Goal: Task Accomplishment & Management: Use online tool/utility

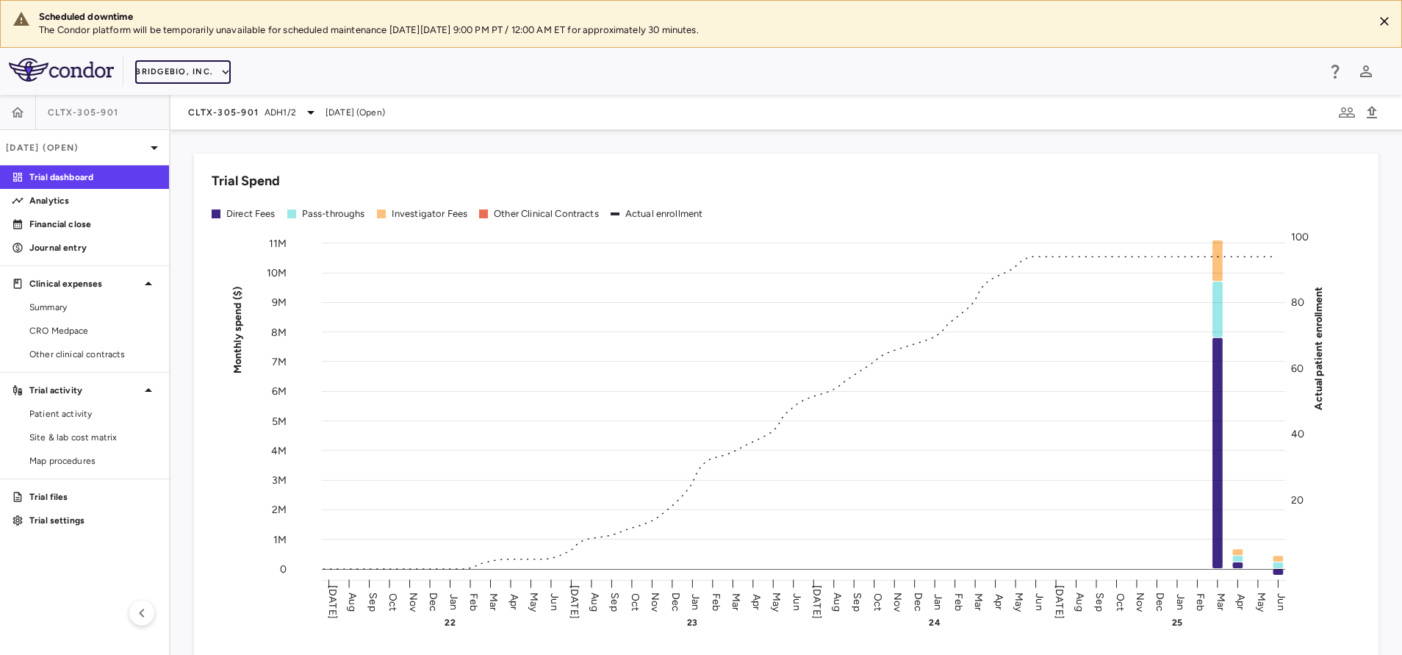
click at [213, 74] on button "BridgeBio, Inc." at bounding box center [183, 72] width 96 height 24
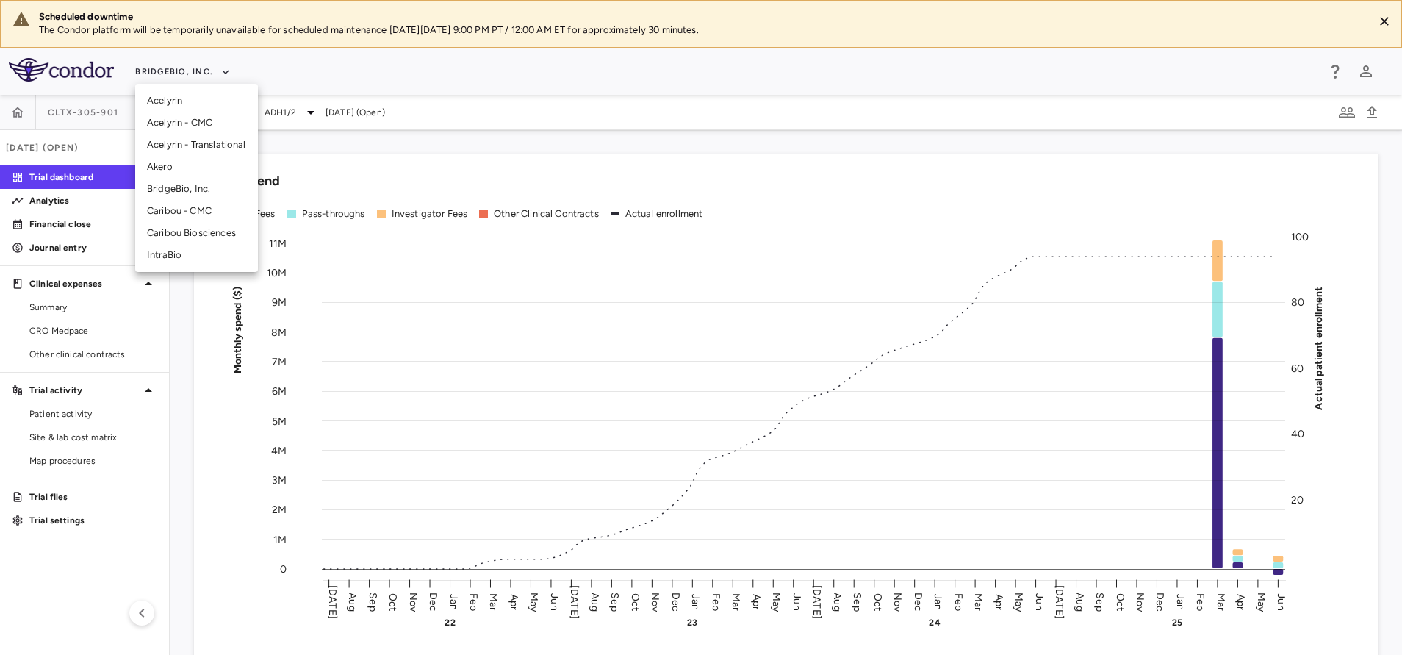
click at [184, 212] on li "Caribou - CMC" at bounding box center [196, 211] width 123 height 22
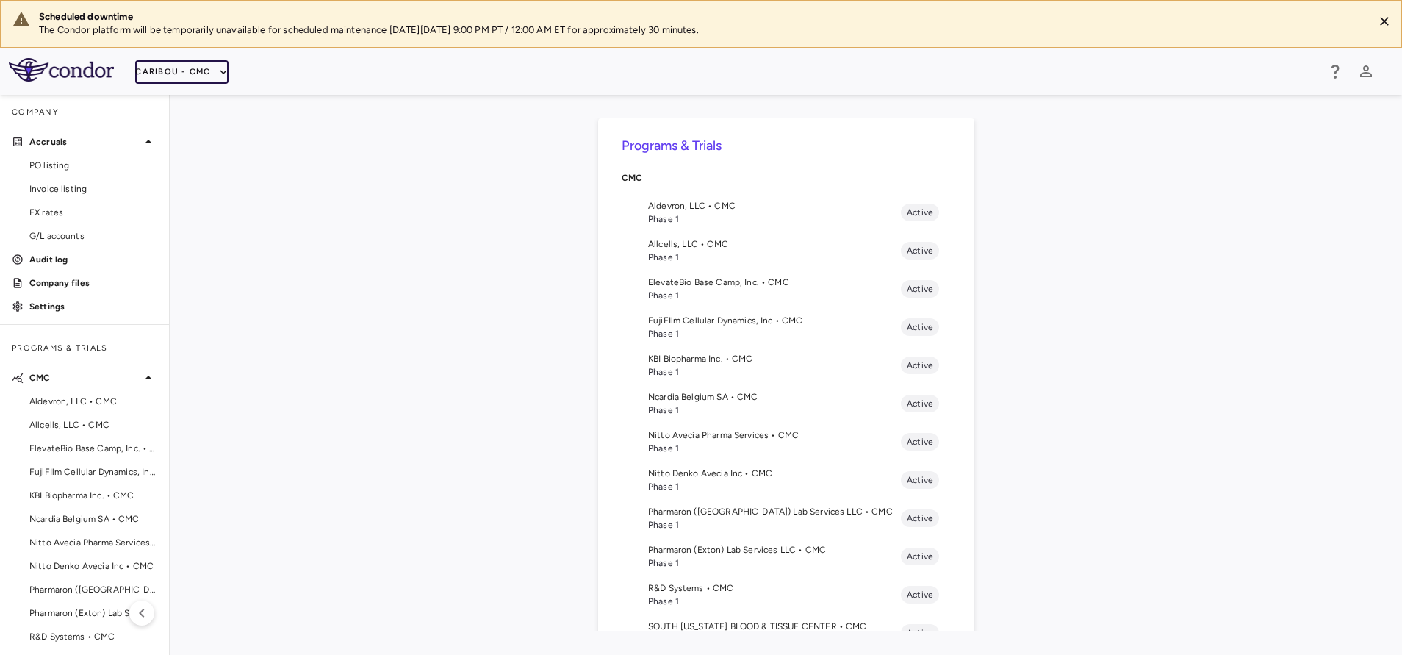
click at [176, 65] on button "Caribou - CMC" at bounding box center [181, 72] width 93 height 24
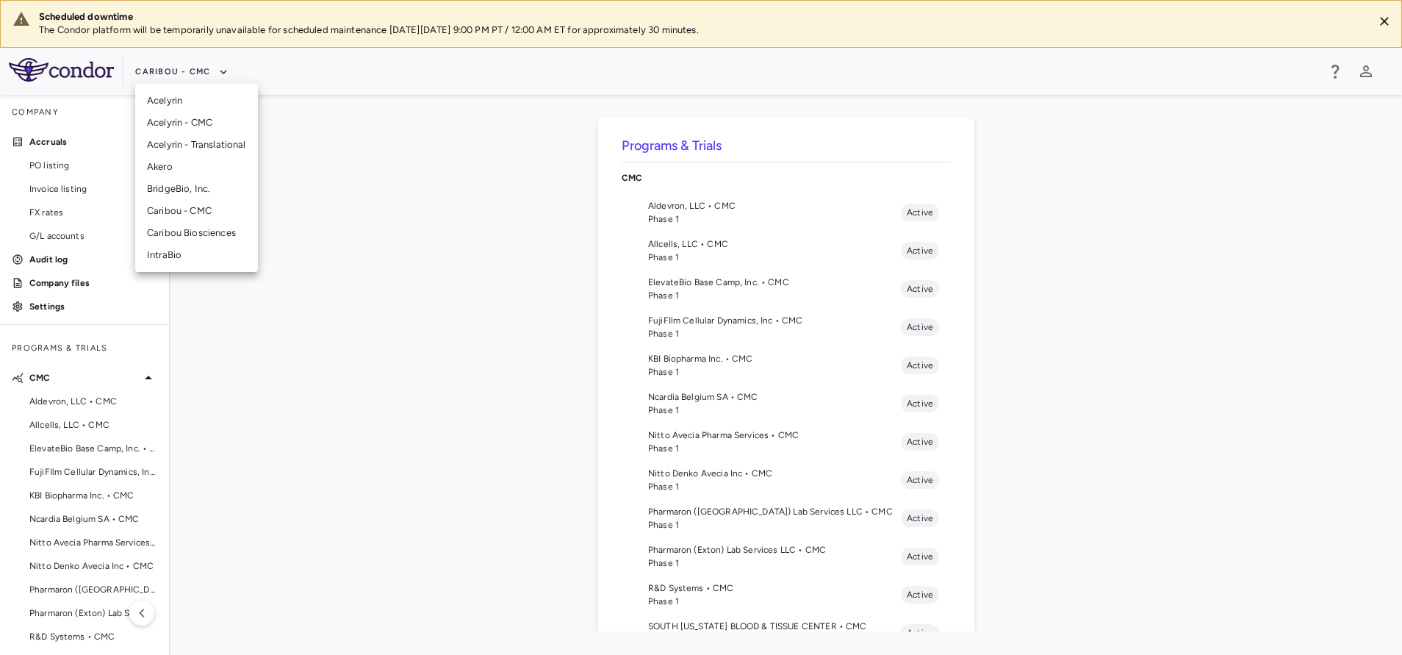
click at [192, 223] on li "Caribou Biosciences" at bounding box center [196, 233] width 123 height 22
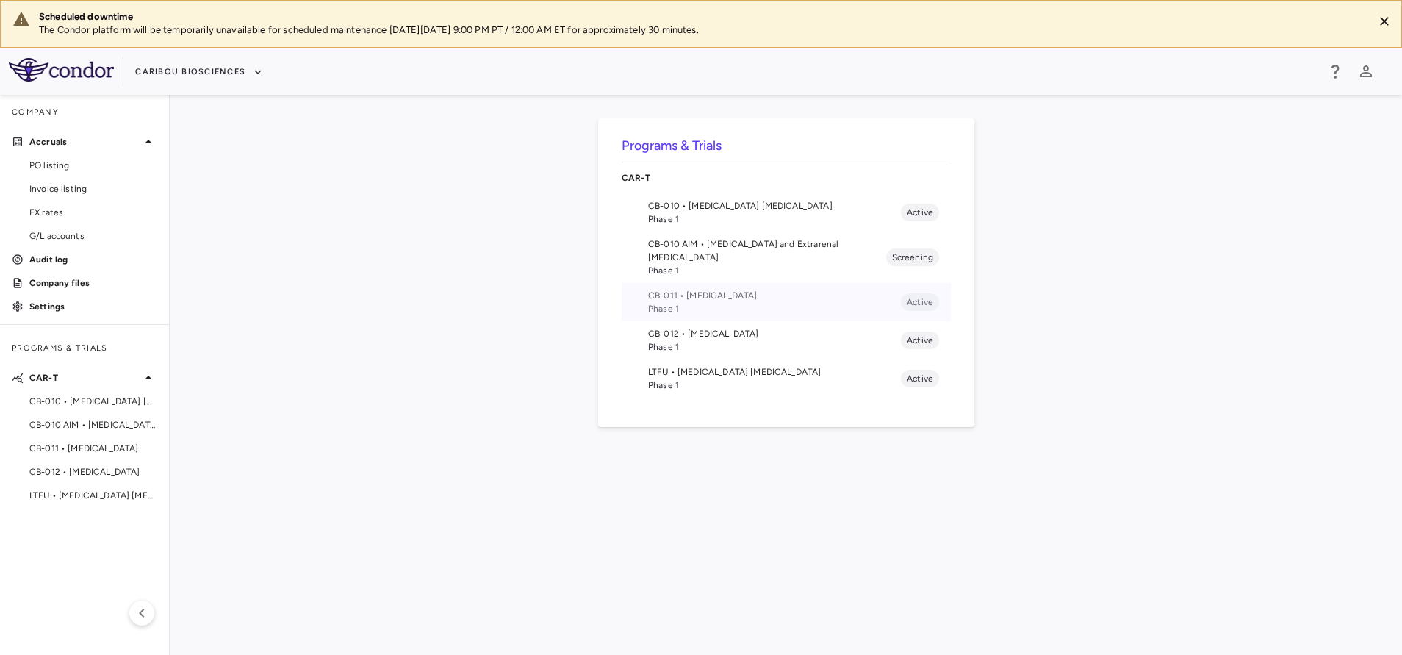
click at [695, 302] on span "Phase 1" at bounding box center [774, 308] width 253 height 13
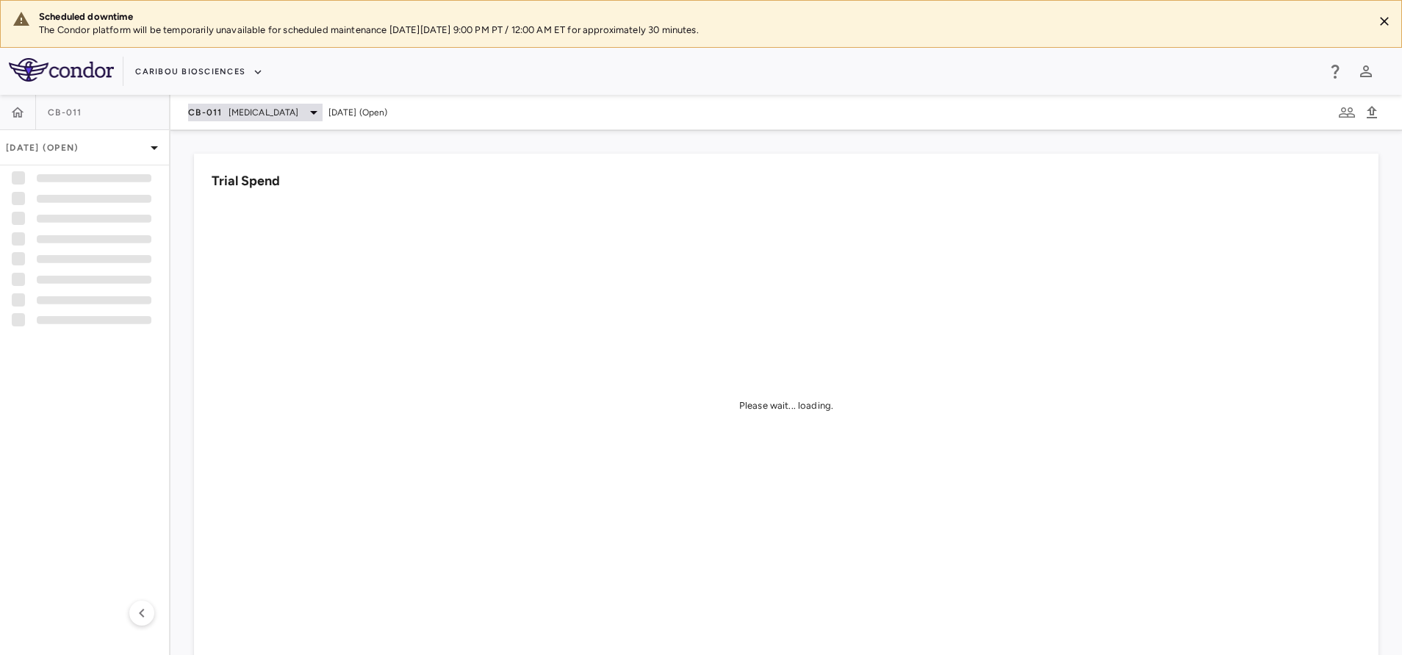
click at [247, 110] on span "Multiple Myeloma" at bounding box center [263, 112] width 71 height 13
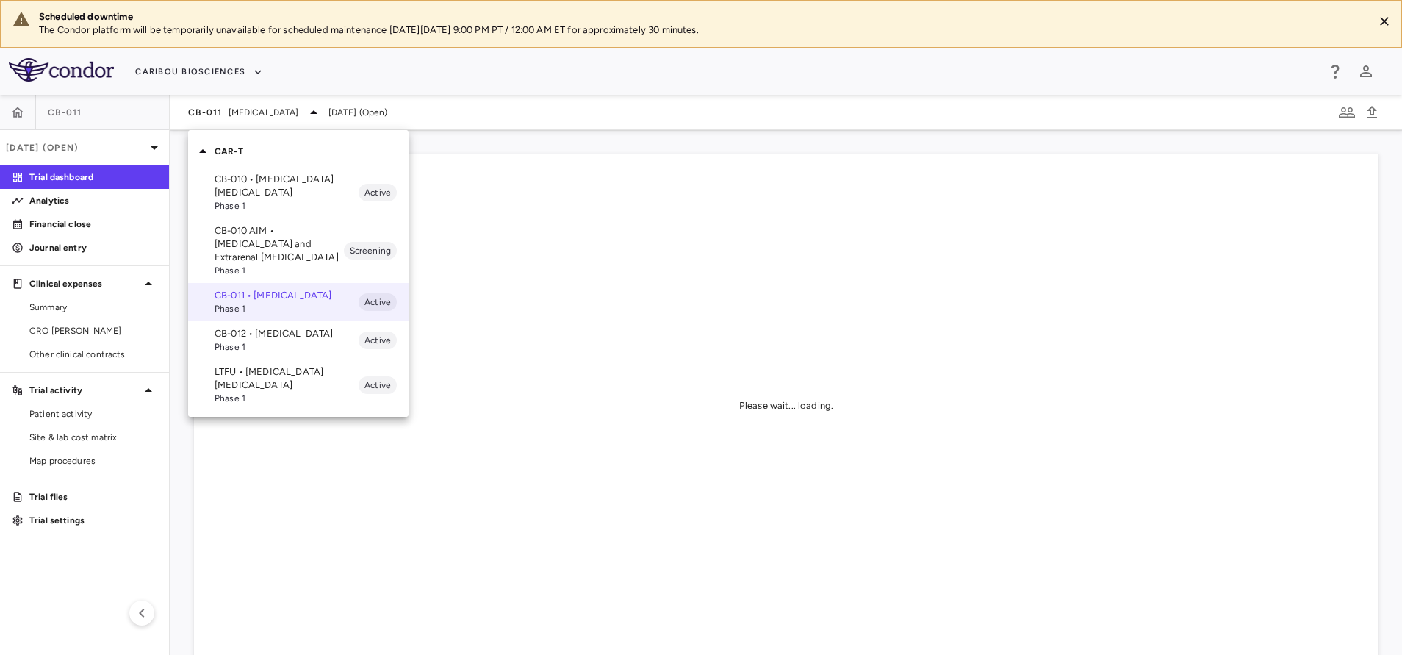
click at [236, 392] on p "LTFU • B Cell Non-Hodgkin's Lymphoma" at bounding box center [287, 378] width 144 height 26
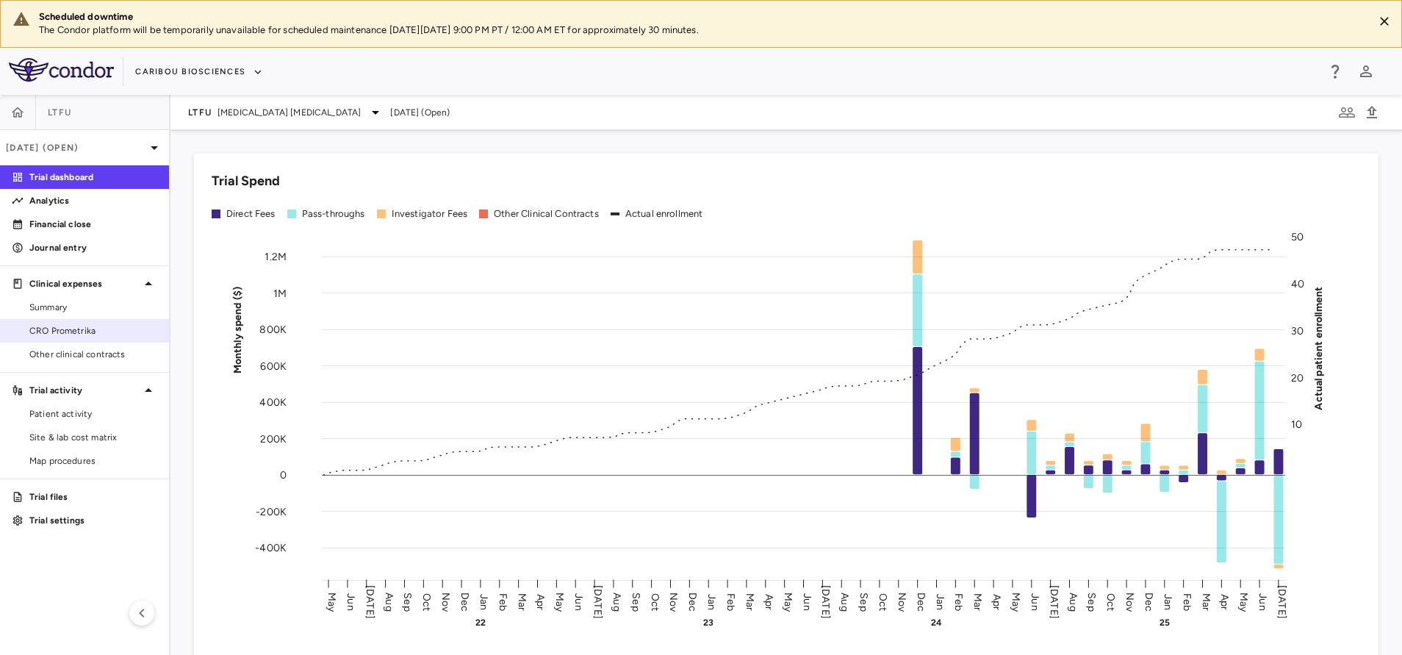
click at [81, 329] on span "CRO Prometrika" at bounding box center [93, 330] width 128 height 13
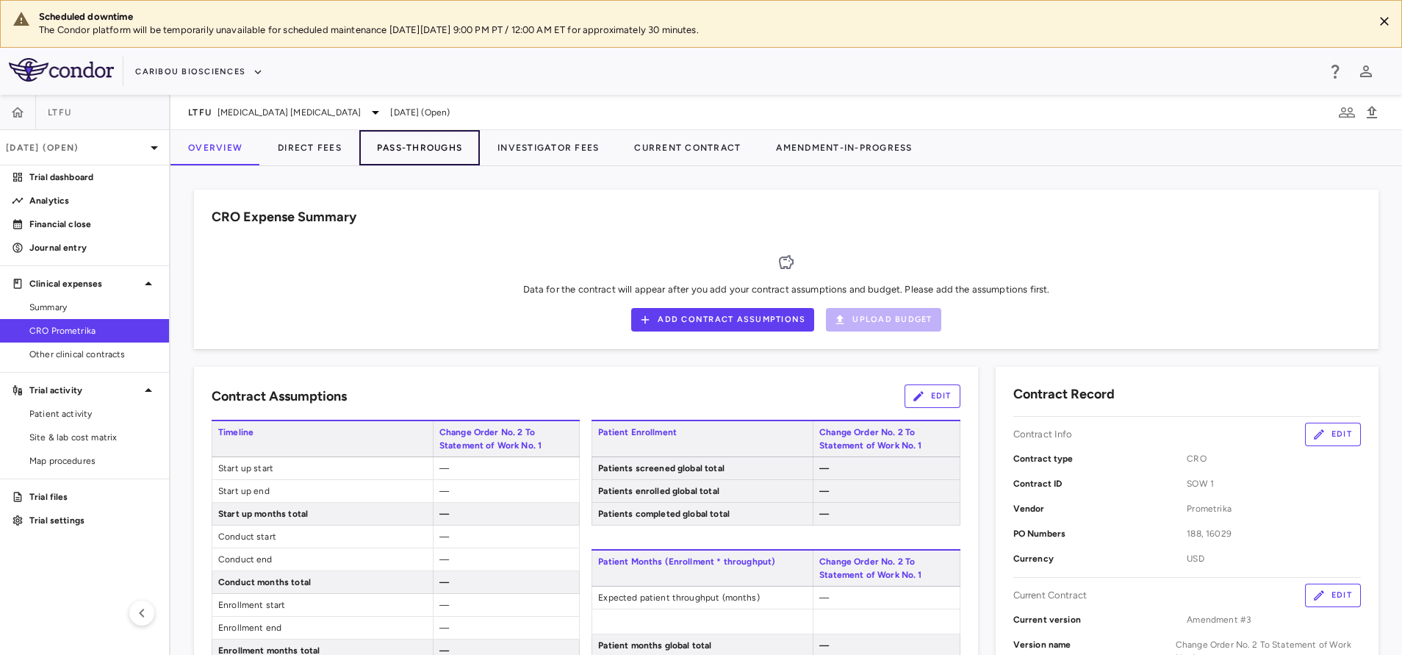
click at [453, 150] on button "Pass-Throughs" at bounding box center [419, 147] width 120 height 35
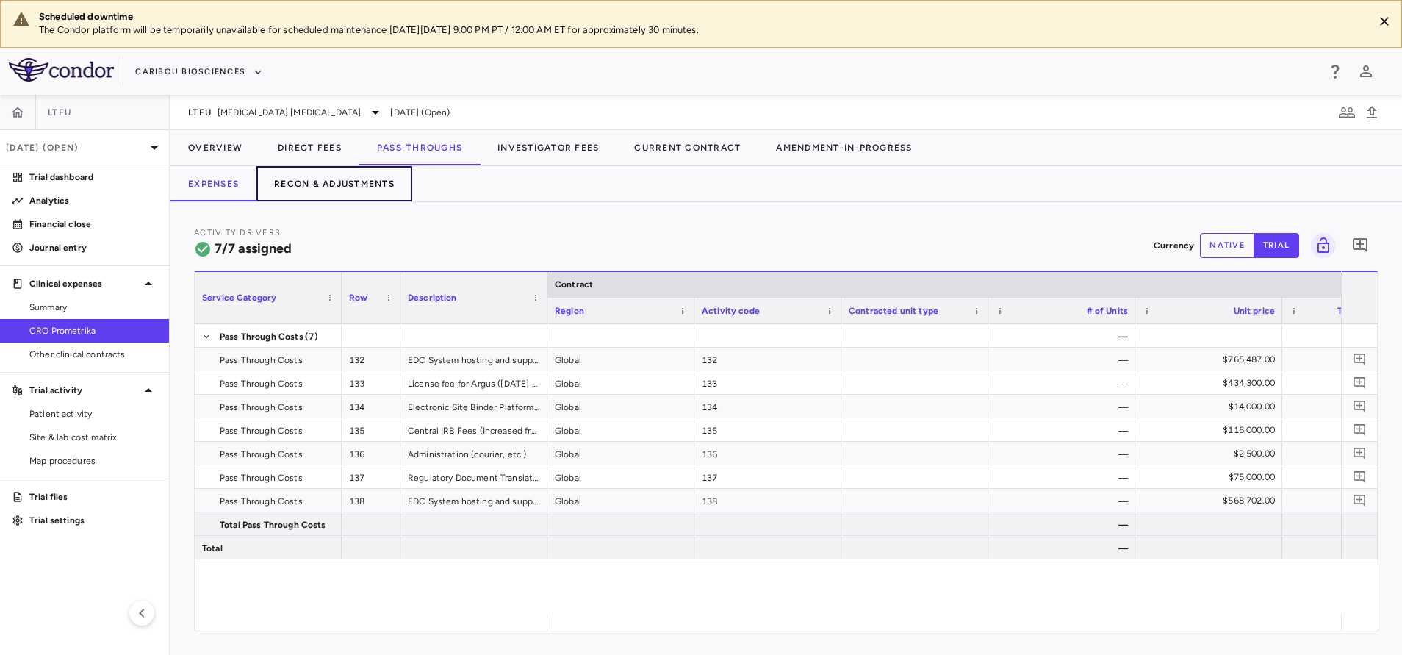
click at [345, 179] on button "Recon & Adjustments" at bounding box center [334, 183] width 156 height 35
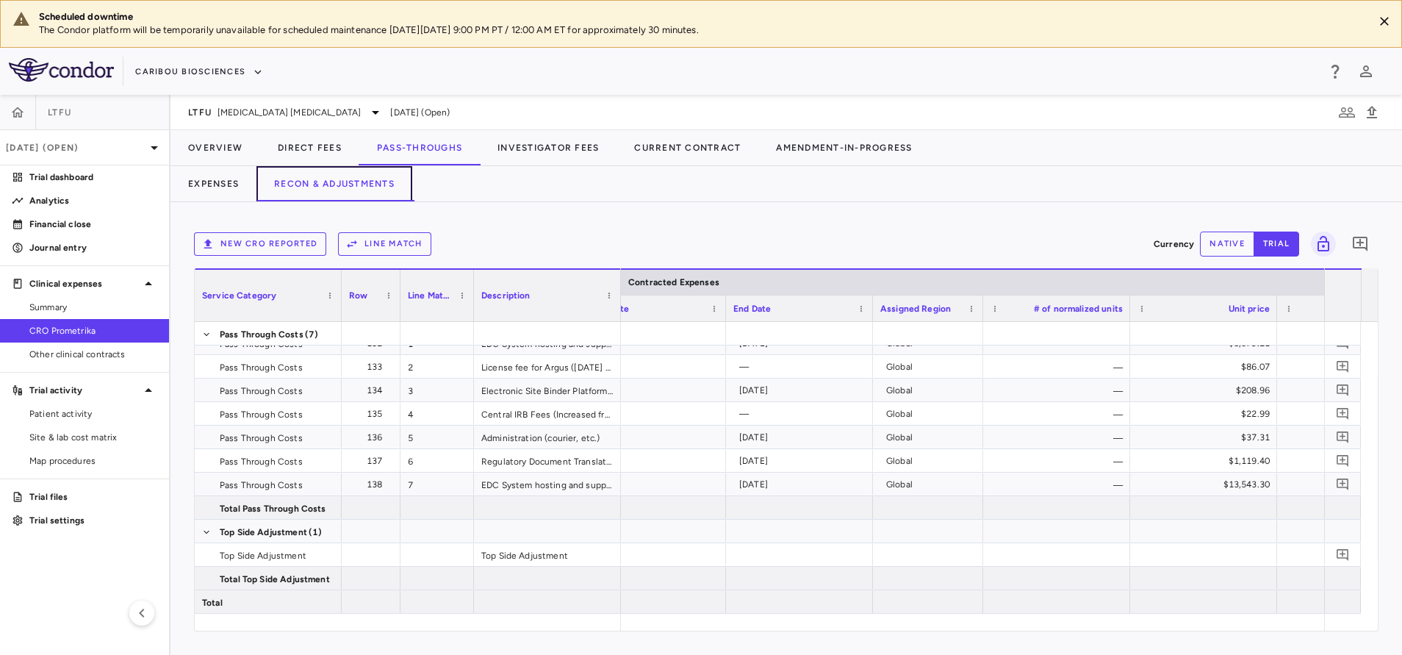
scroll to position [0, 621]
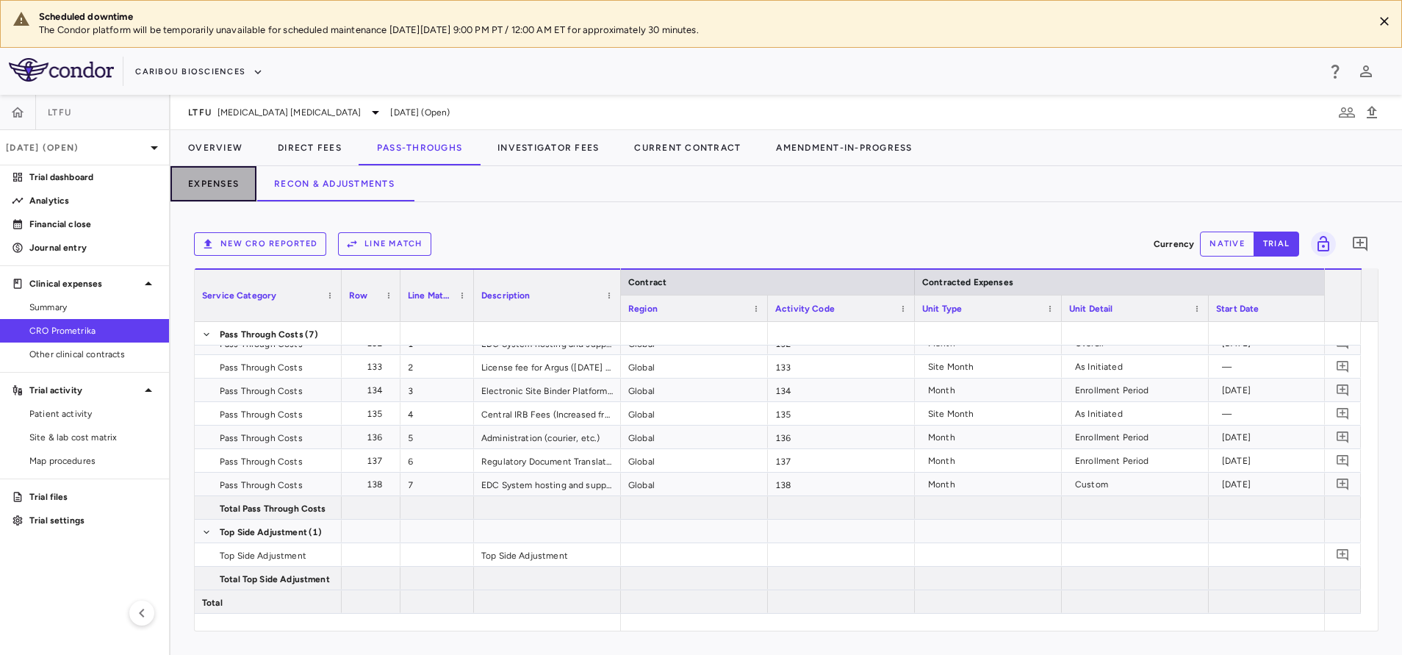
click at [228, 187] on button "Expenses" at bounding box center [213, 183] width 86 height 35
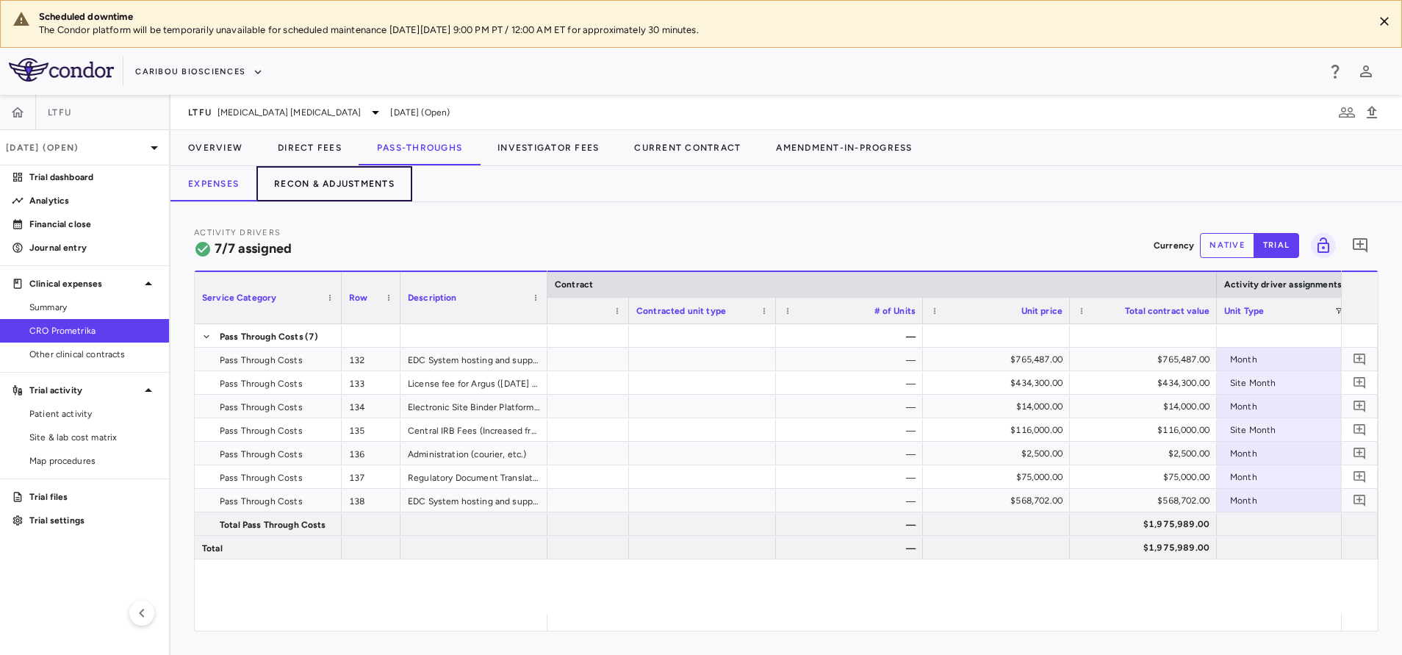
click at [378, 180] on button "Recon & Adjustments" at bounding box center [334, 183] width 156 height 35
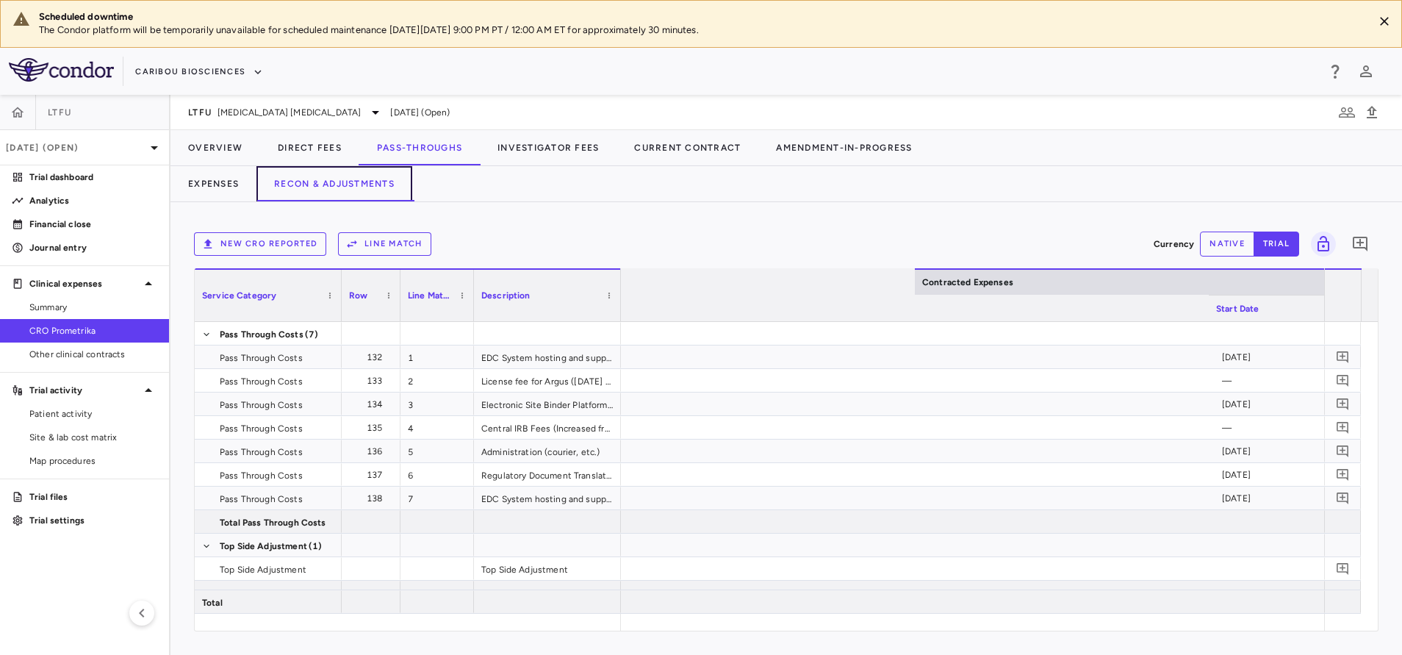
scroll to position [0, 2052]
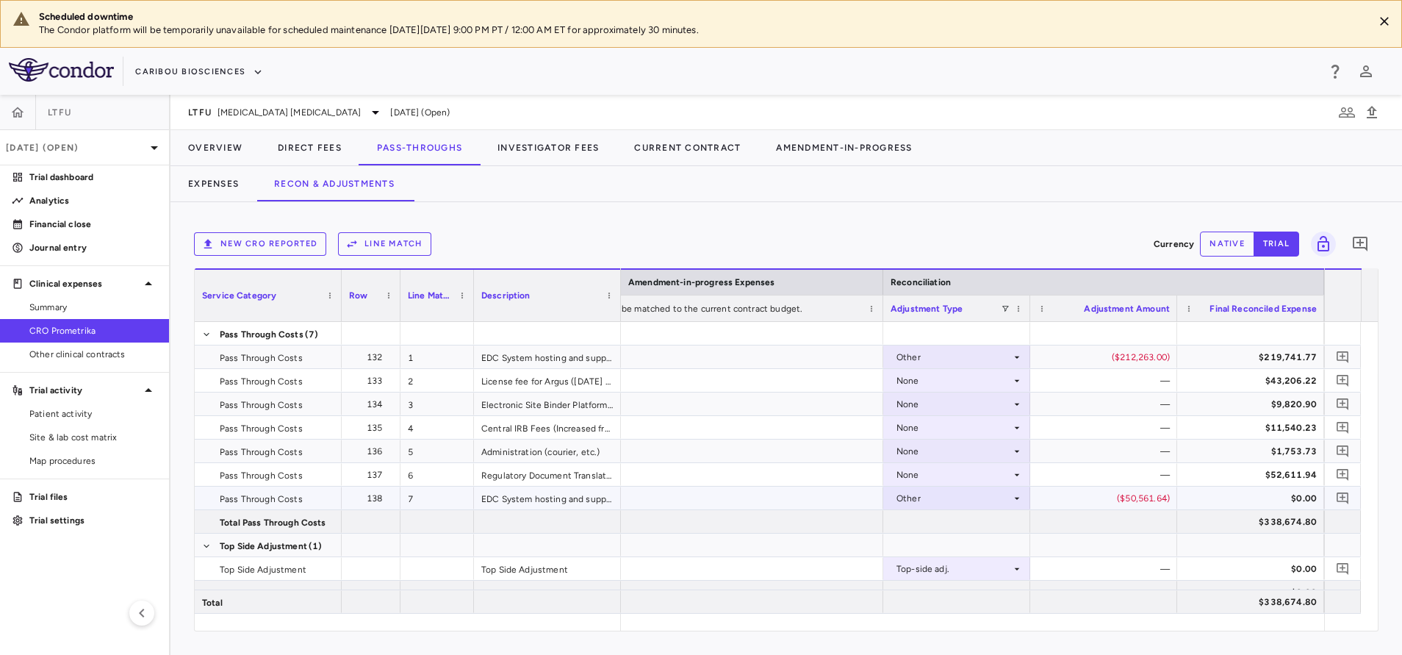
click at [1275, 500] on div "$0.00" at bounding box center [1253, 498] width 126 height 24
click at [987, 352] on div "Other" at bounding box center [953, 357] width 115 height 24
click at [929, 378] on div "None" at bounding box center [928, 384] width 30 height 13
click at [919, 497] on div "Other" at bounding box center [953, 498] width 115 height 24
click at [935, 525] on div "None" at bounding box center [928, 525] width 30 height 13
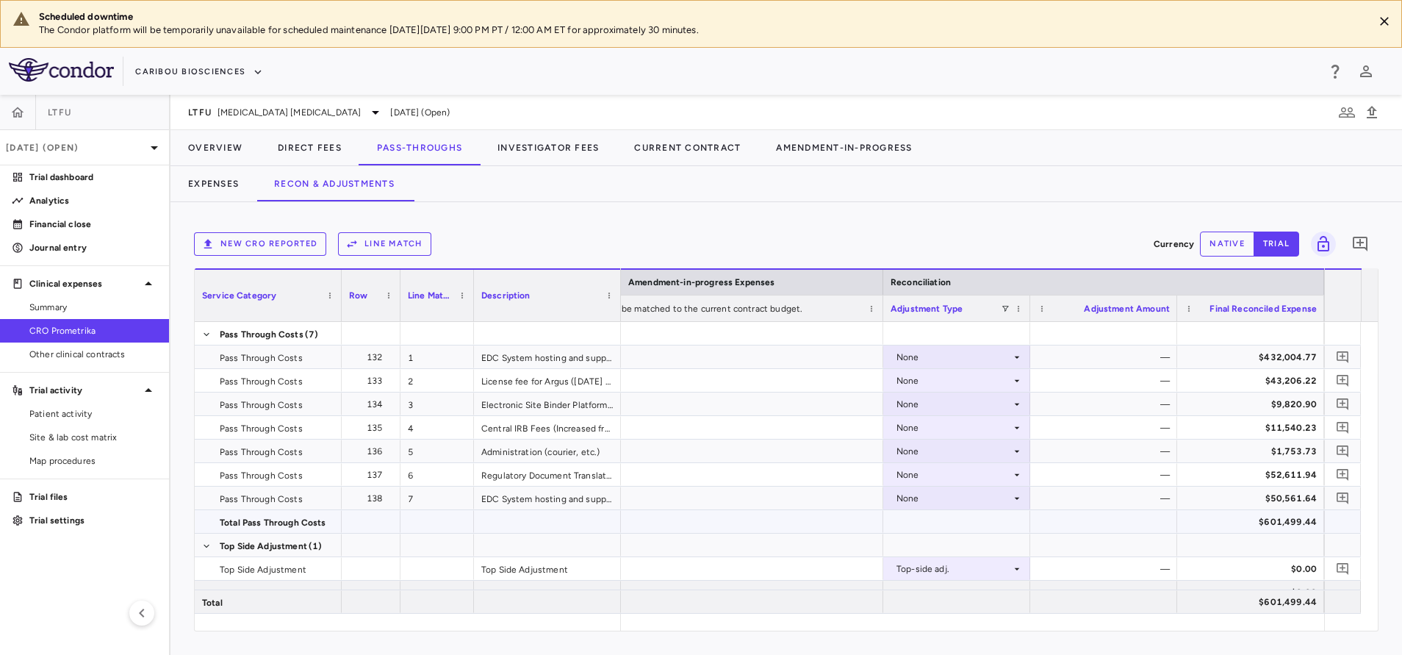
click at [1270, 523] on div "$601,499.44" at bounding box center [1253, 522] width 126 height 24
drag, startPoint x: 51, startPoint y: 305, endPoint x: 40, endPoint y: 317, distance: 16.7
click at [51, 305] on span "Summary" at bounding box center [93, 306] width 128 height 13
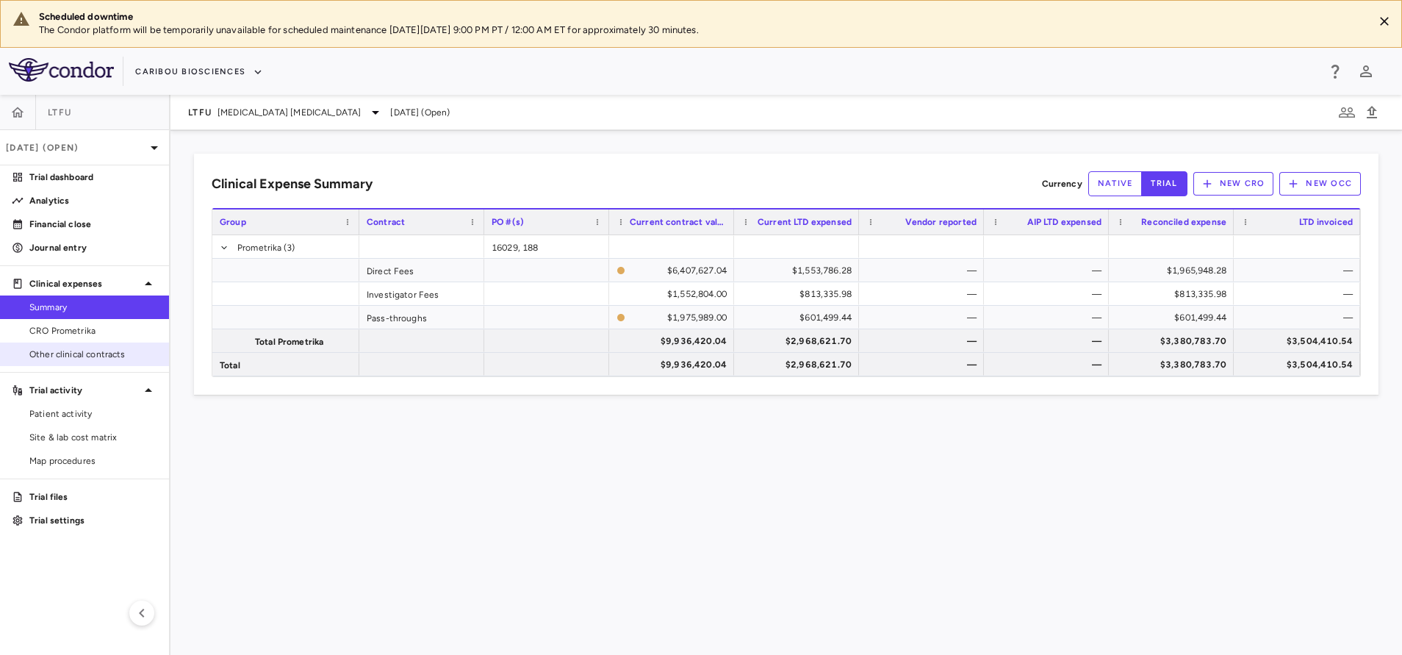
click at [75, 350] on span "Other clinical contracts" at bounding box center [93, 354] width 128 height 13
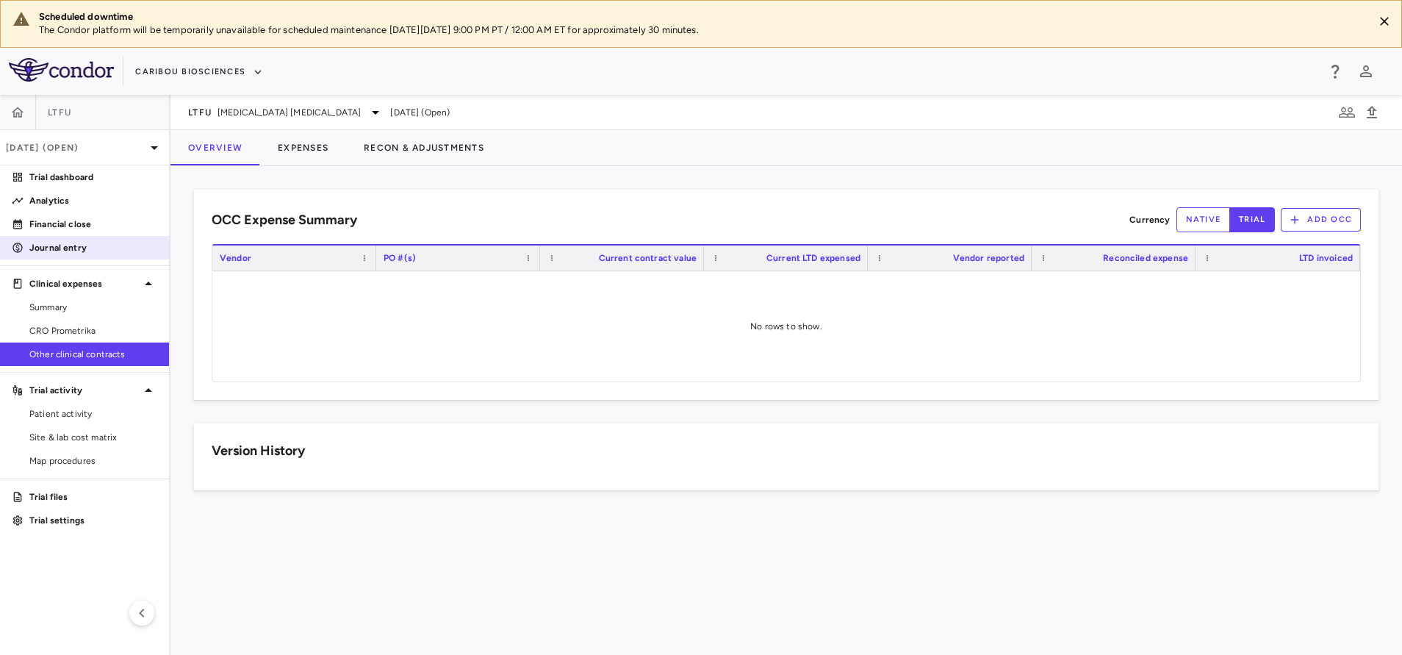
click at [57, 250] on p "Journal entry" at bounding box center [93, 247] width 128 height 13
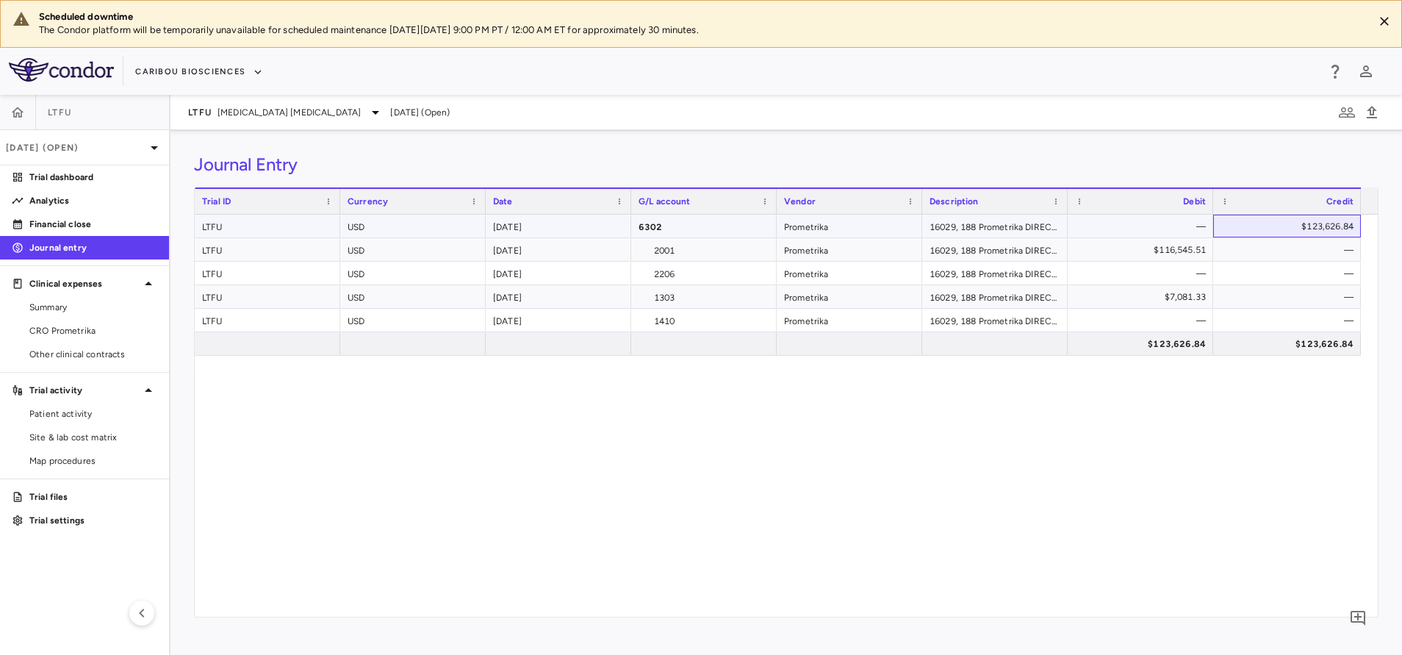
click at [1317, 227] on div "$123,626.84" at bounding box center [1289, 227] width 127 height 24
drag, startPoint x: 345, startPoint y: 495, endPoint x: 946, endPoint y: 157, distance: 690.1
click at [345, 495] on div "LTFU USD 2025-07-31 6302 Prometrika 16029, 188 Prometrika DIRECT_FEES, INVESTIG…" at bounding box center [786, 416] width 1183 height 402
